Goal: Transaction & Acquisition: Purchase product/service

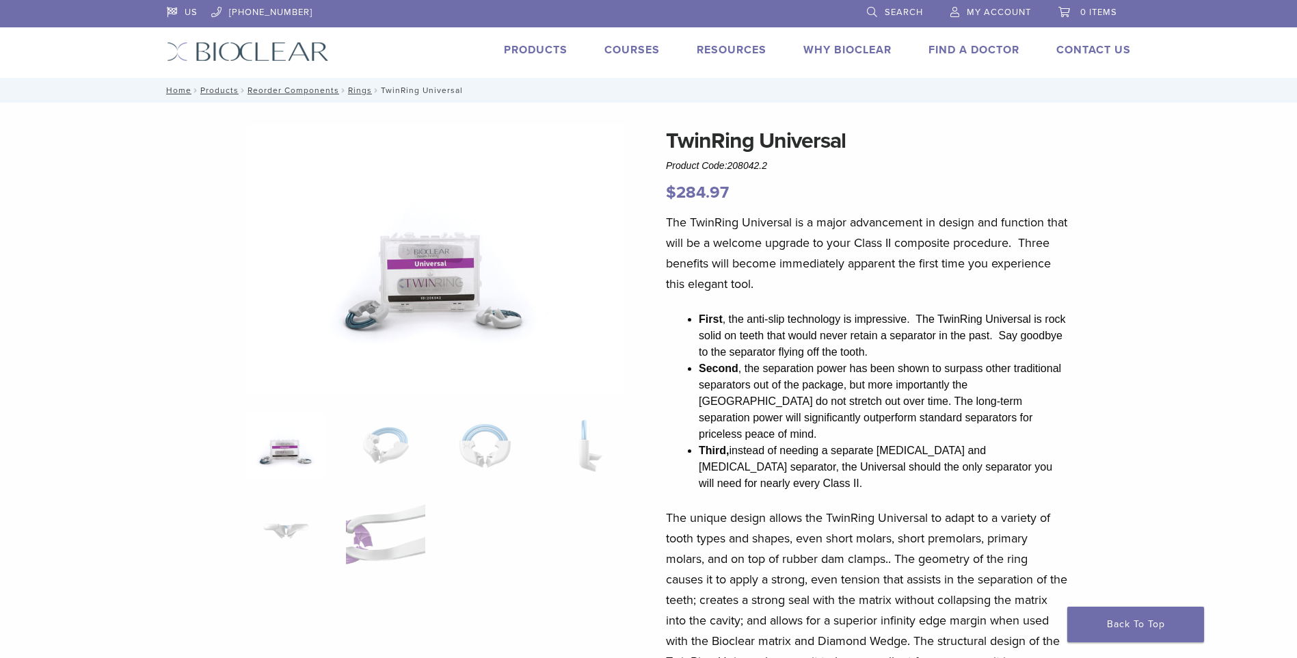
click at [530, 51] on link "Products" at bounding box center [536, 50] width 64 height 14
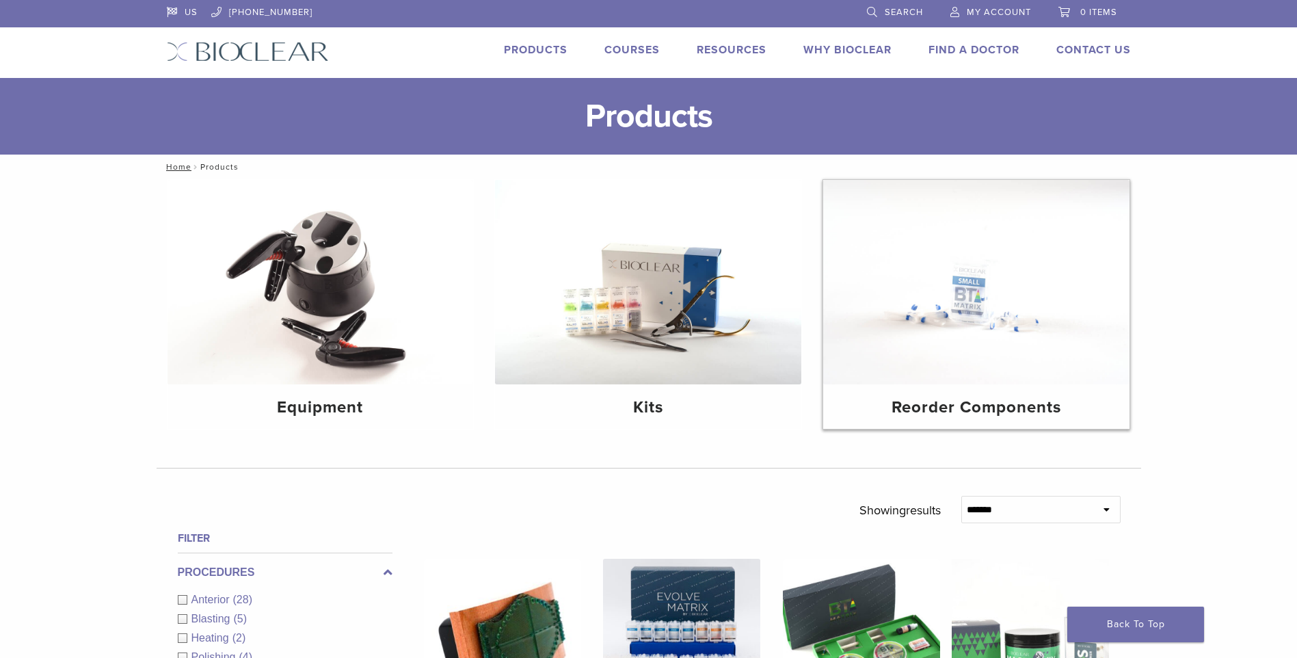
click at [961, 318] on img at bounding box center [976, 282] width 306 height 204
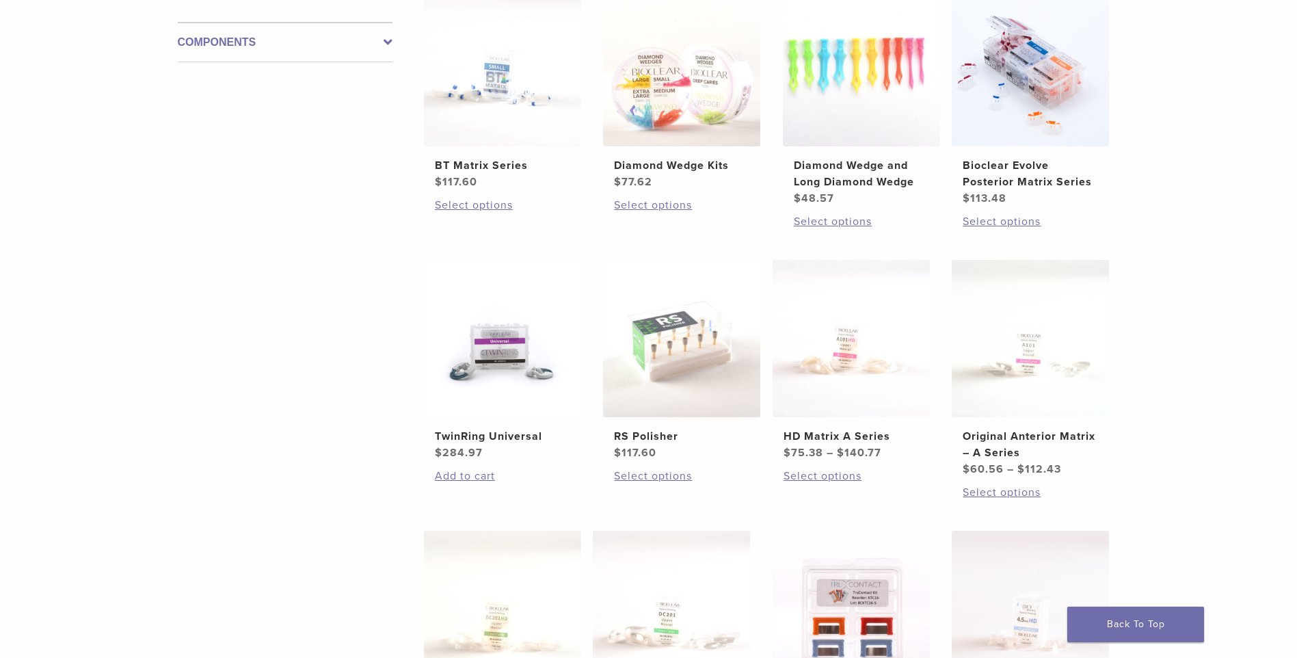
scroll to position [273, 0]
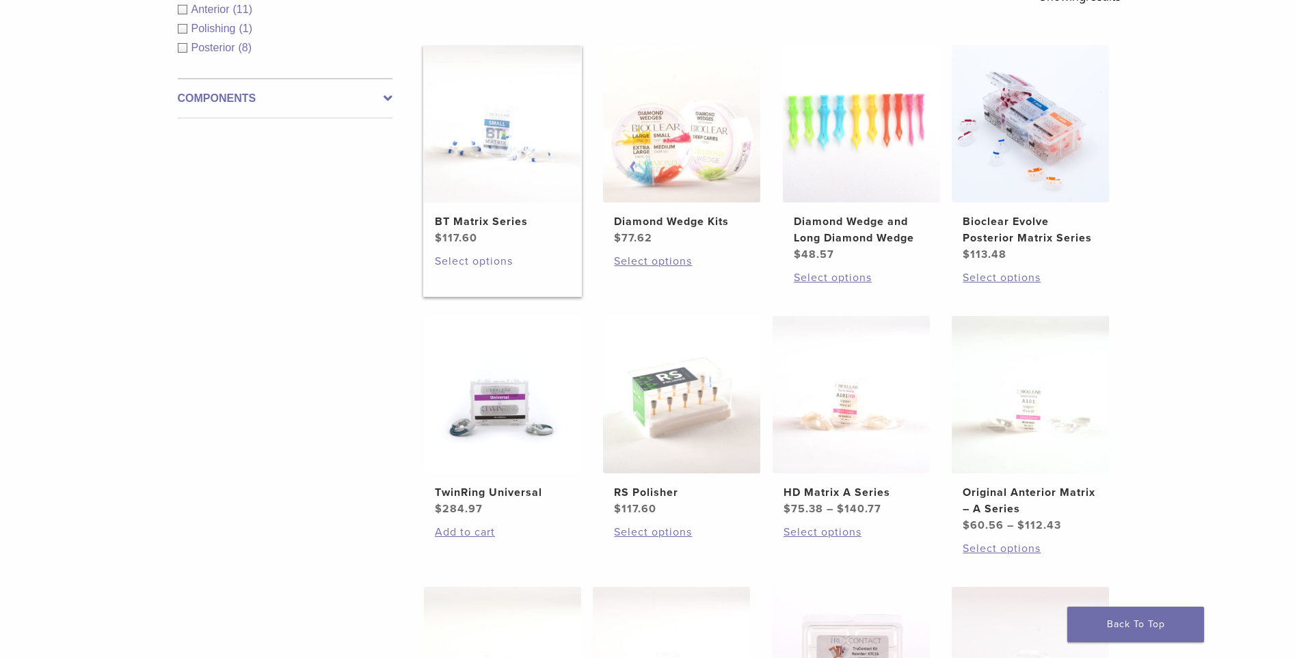
click at [483, 265] on link "Select options" at bounding box center [502, 261] width 135 height 16
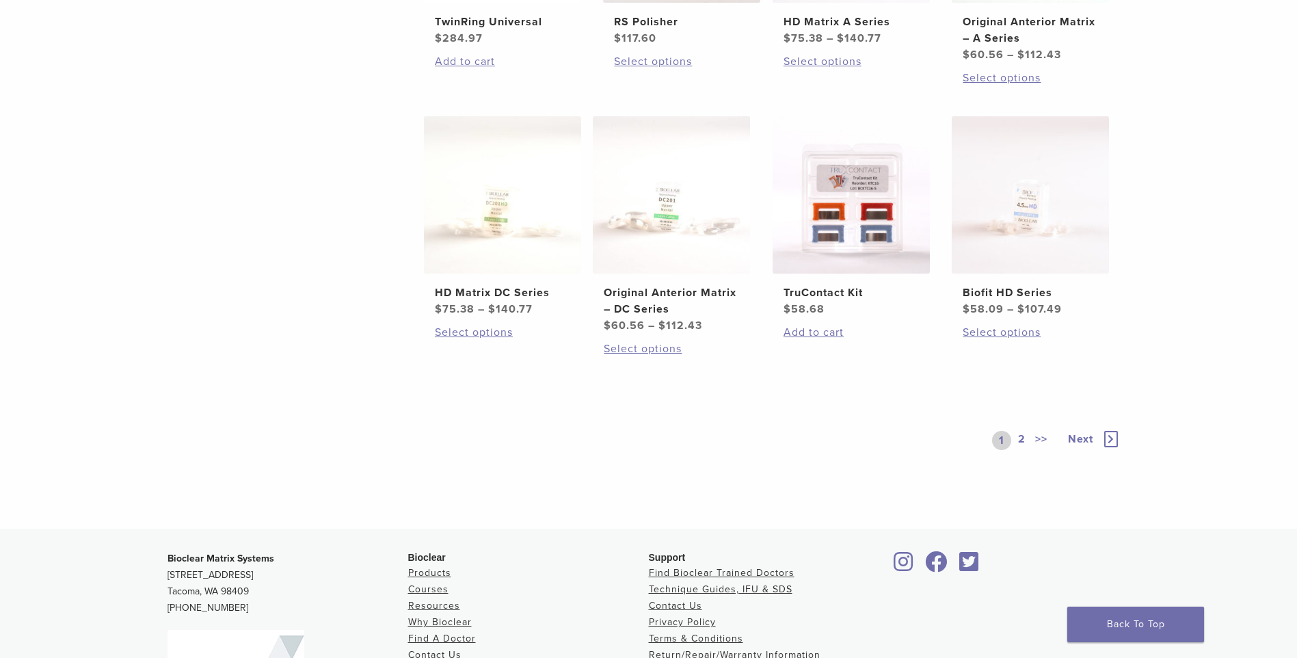
scroll to position [745, 0]
click at [1019, 436] on link "2" at bounding box center [1021, 438] width 13 height 19
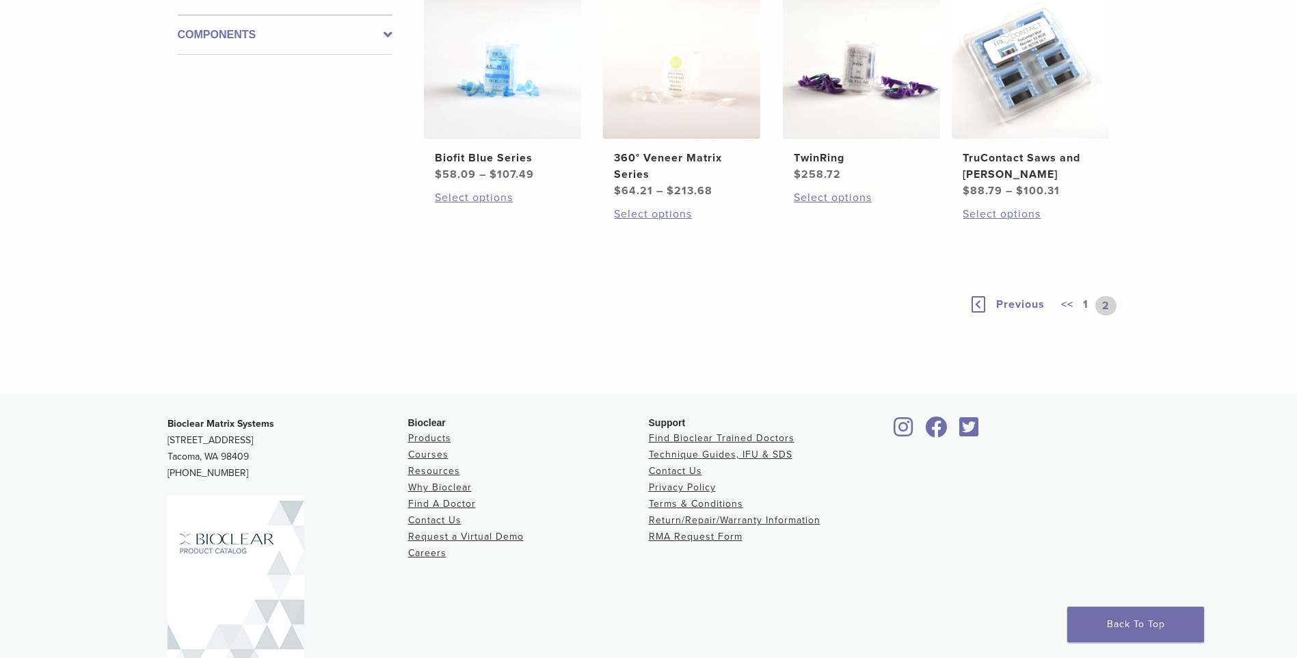
scroll to position [400, 0]
